Goal: Information Seeking & Learning: Learn about a topic

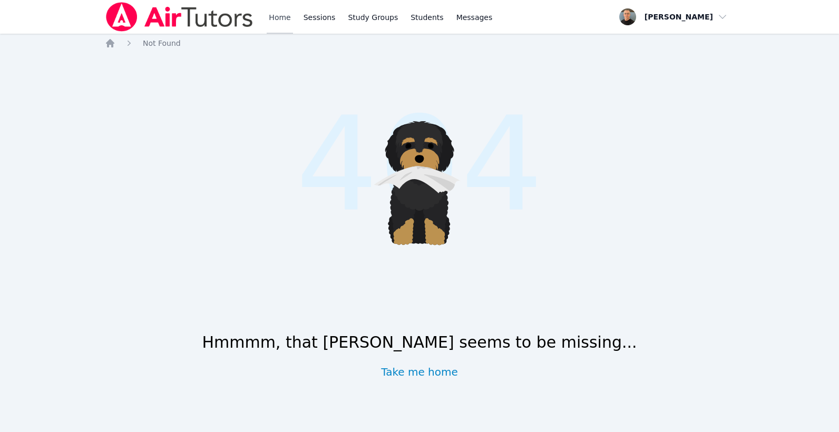
click at [274, 18] on link "Home" at bounding box center [280, 17] width 26 height 34
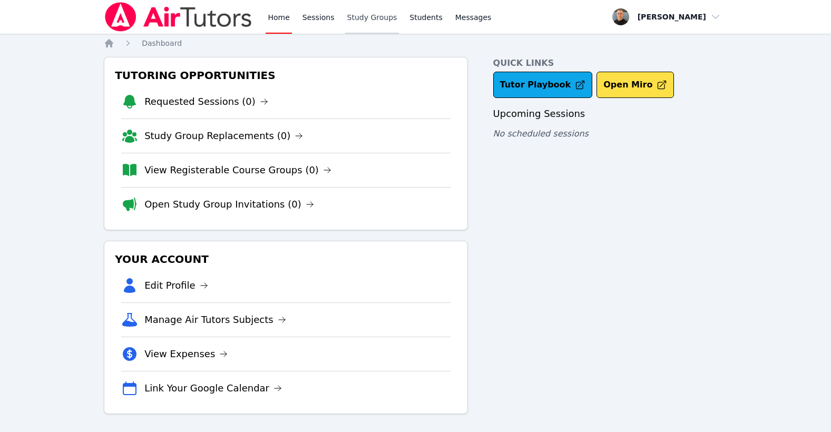
click at [356, 17] on link "Study Groups" at bounding box center [372, 17] width 54 height 34
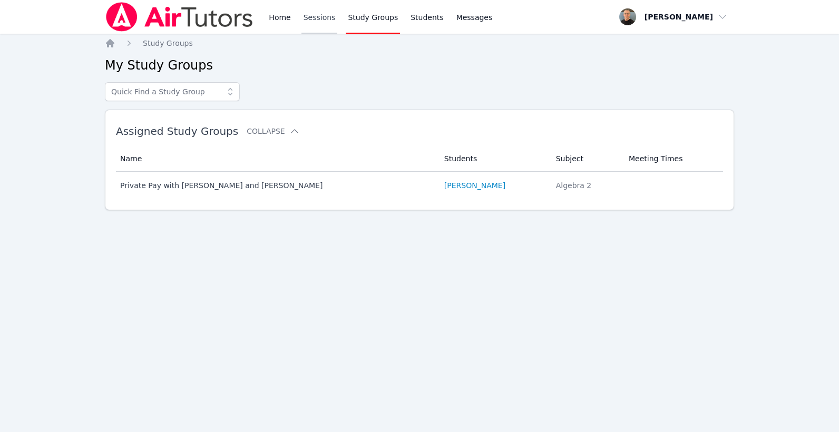
click at [311, 18] on link "Sessions" at bounding box center [319, 17] width 36 height 34
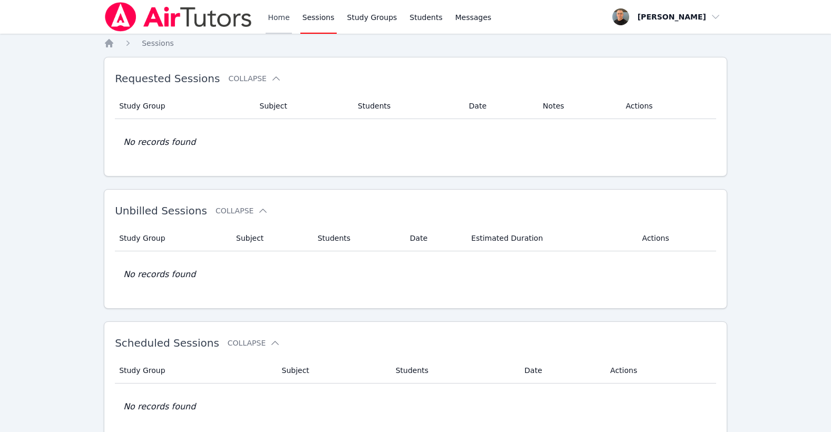
click at [282, 19] on link "Home" at bounding box center [279, 17] width 26 height 34
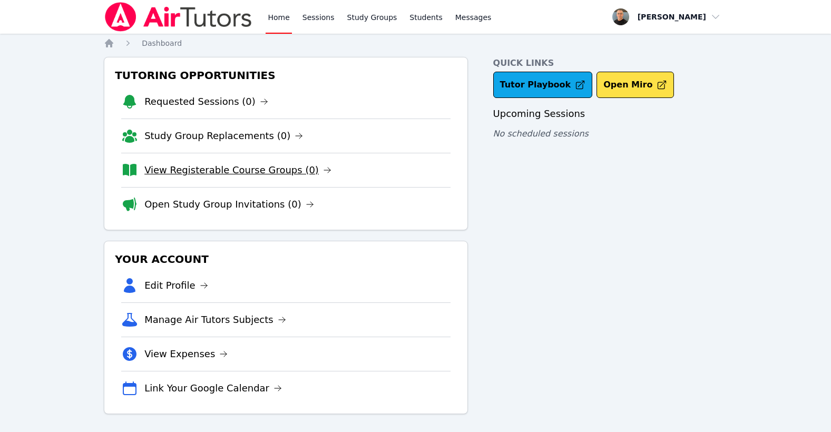
click at [205, 171] on link "View Registerable Course Groups (0)" at bounding box center [237, 170] width 187 height 15
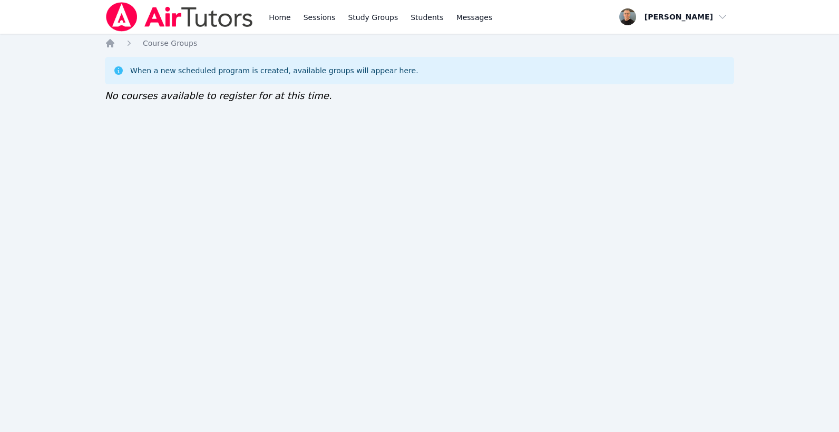
drag, startPoint x: 819, startPoint y: 185, endPoint x: 814, endPoint y: 183, distance: 5.7
click at [819, 185] on div "Home Sessions Study Groups Students Messages Open user menu Taylor Arnold Open …" at bounding box center [419, 216] width 839 height 432
